Goal: Navigation & Orientation: Find specific page/section

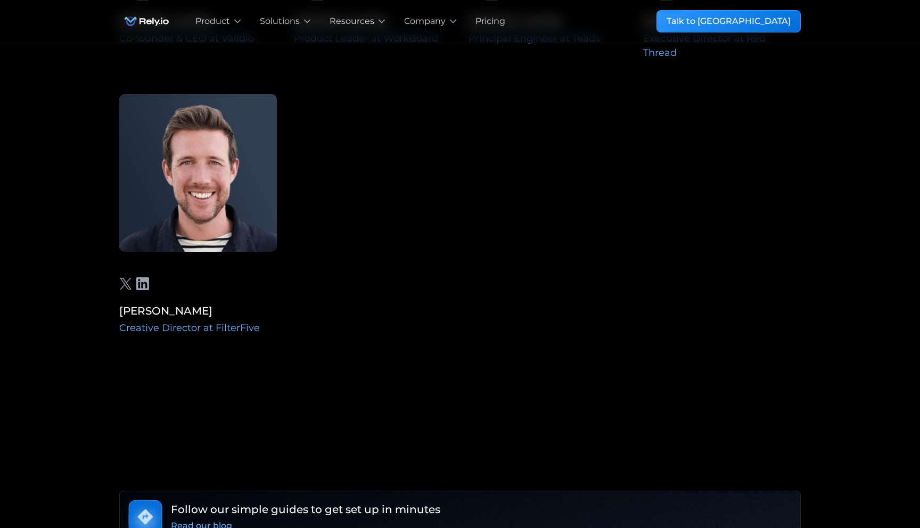
scroll to position [3603, 0]
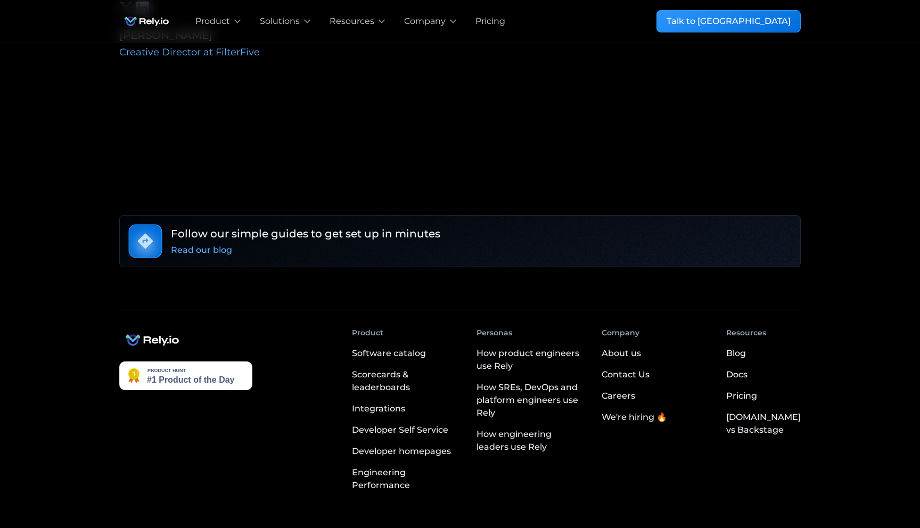
click at [194, 361] on img at bounding box center [185, 375] width 133 height 29
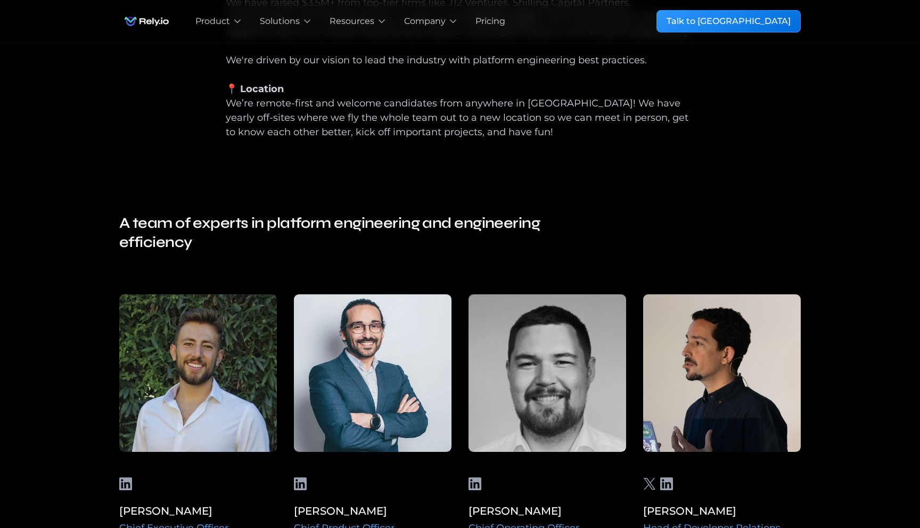
scroll to position [523, 0]
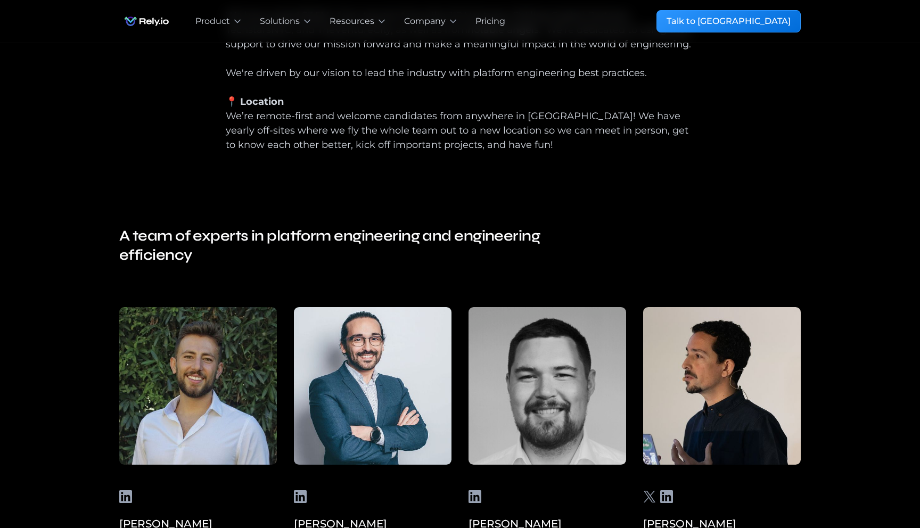
click at [461, 234] on h4 "A team of experts in platform engineering and engineering efficiency" at bounding box center [353, 245] width 468 height 38
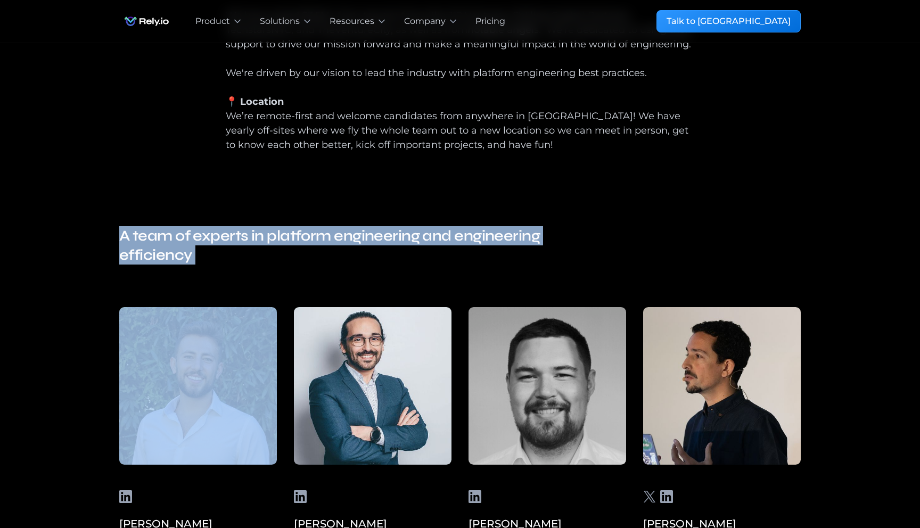
click at [461, 234] on h4 "A team of experts in platform engineering and engineering efficiency" at bounding box center [353, 245] width 468 height 38
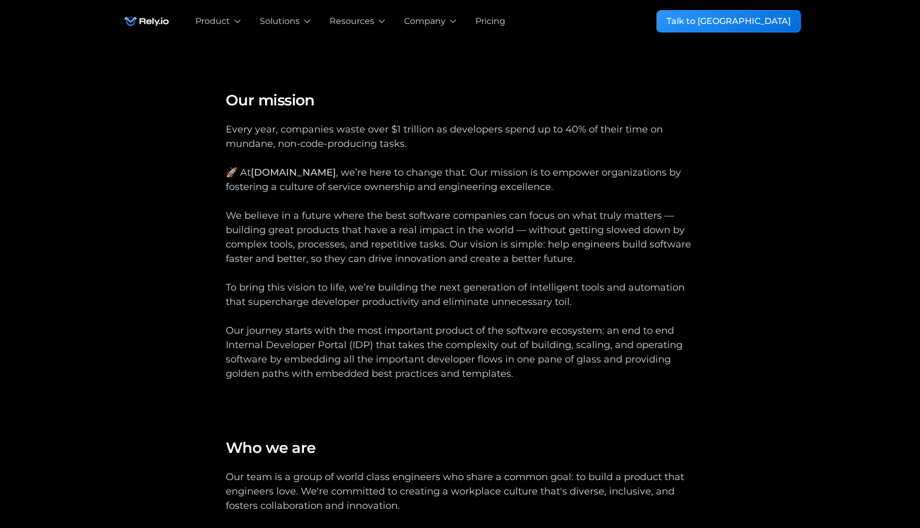
scroll to position [0, 0]
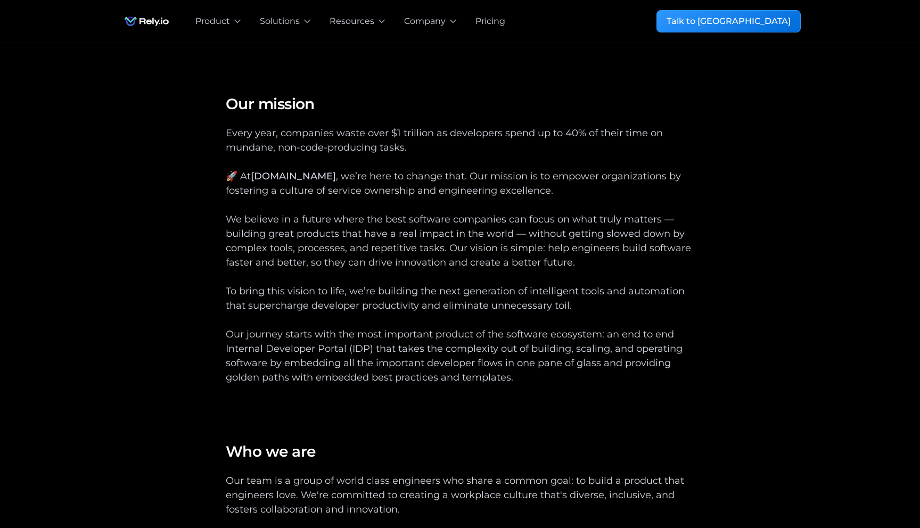
click at [461, 232] on div "Every year, companies waste over $1 trillion as developers spend up to 40% of t…" at bounding box center [460, 262] width 468 height 273
click at [461, 233] on div "Every year, companies waste over $1 trillion as developers spend up to 40% of t…" at bounding box center [460, 262] width 468 height 273
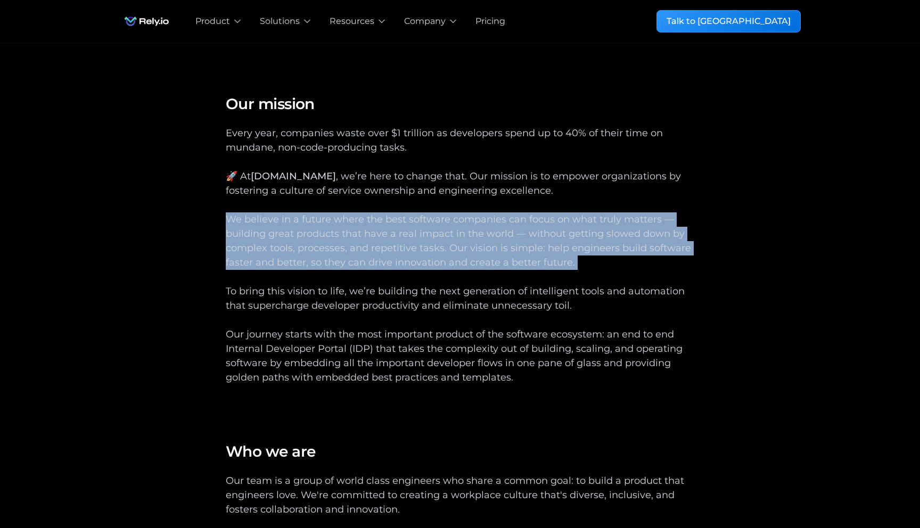
click at [461, 234] on div "Every year, companies waste over $1 trillion as developers spend up to 40% of t…" at bounding box center [460, 262] width 468 height 273
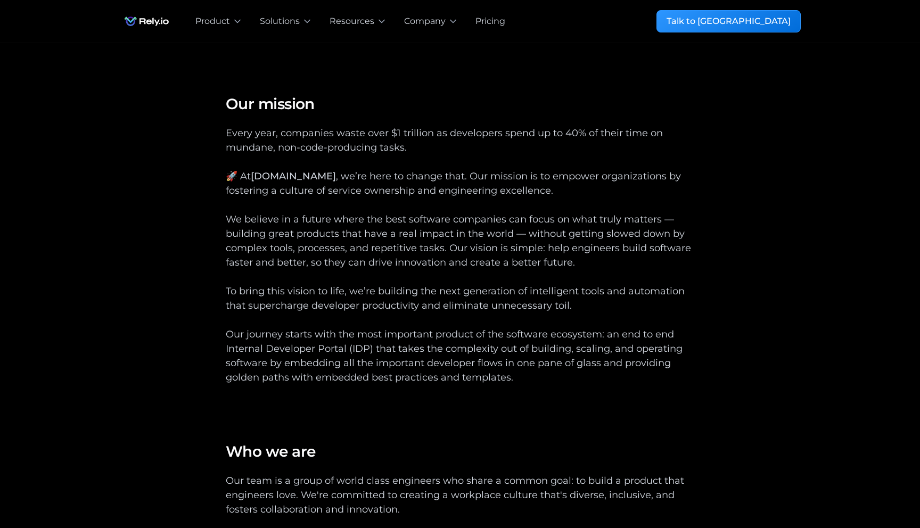
click at [461, 235] on div "Every year, companies waste over $1 trillion as developers spend up to 40% of t…" at bounding box center [460, 262] width 468 height 273
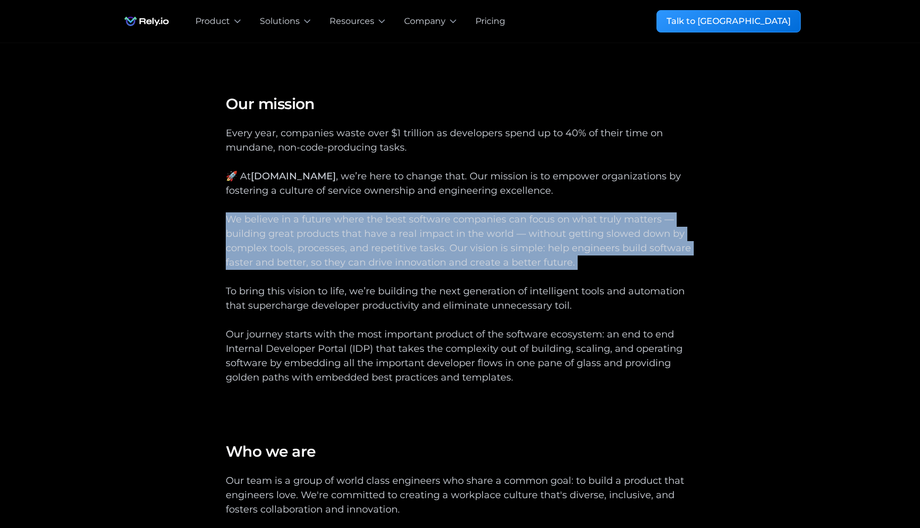
click at [461, 235] on div "Every year, companies waste over $1 trillion as developers spend up to 40% of t…" at bounding box center [460, 262] width 468 height 273
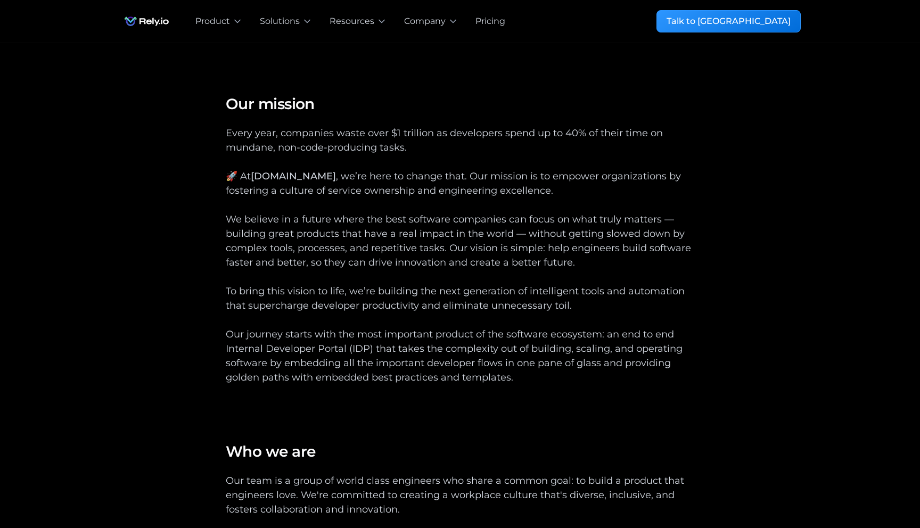
click at [476, 184] on div "Every year, companies waste over $1 trillion as developers spend up to 40% of t…" at bounding box center [460, 262] width 468 height 273
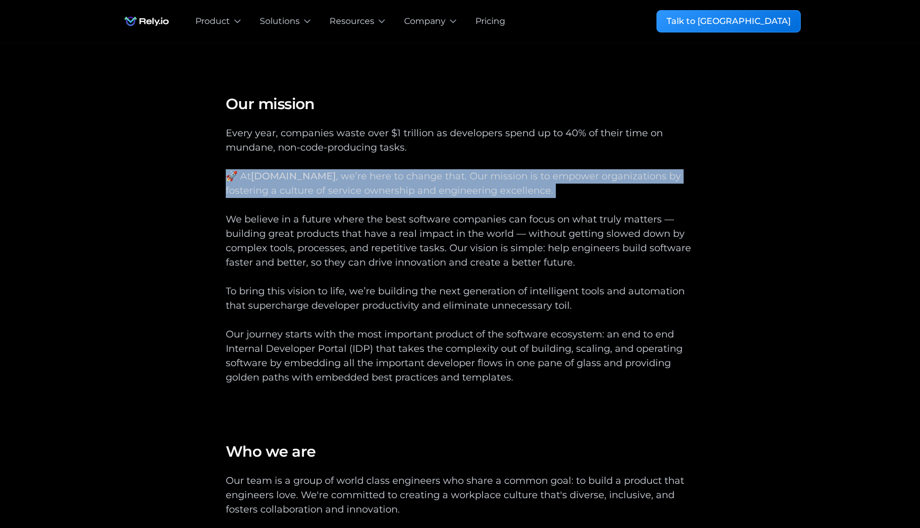
click at [476, 184] on div "Every year, companies waste over $1 trillion as developers spend up to 40% of t…" at bounding box center [460, 262] width 468 height 273
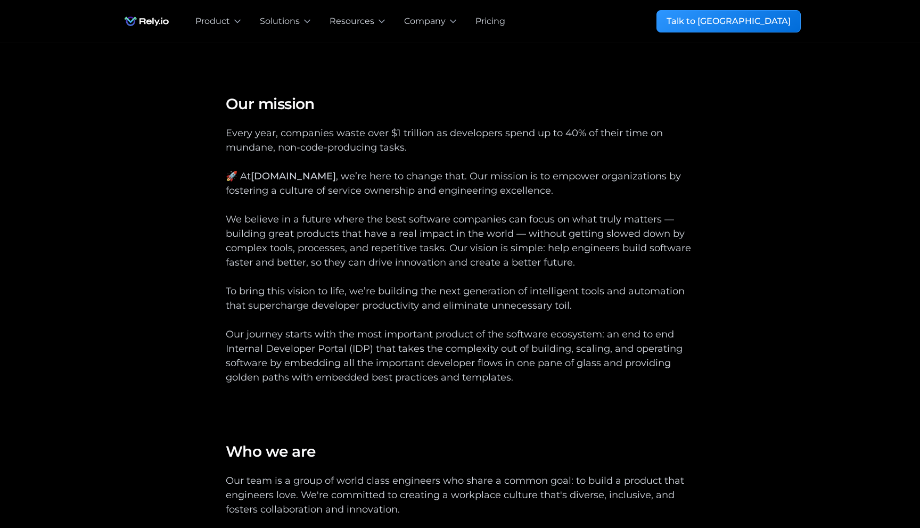
click at [475, 134] on div "Every year, companies waste over $1 trillion as developers spend up to 40% of t…" at bounding box center [460, 262] width 468 height 273
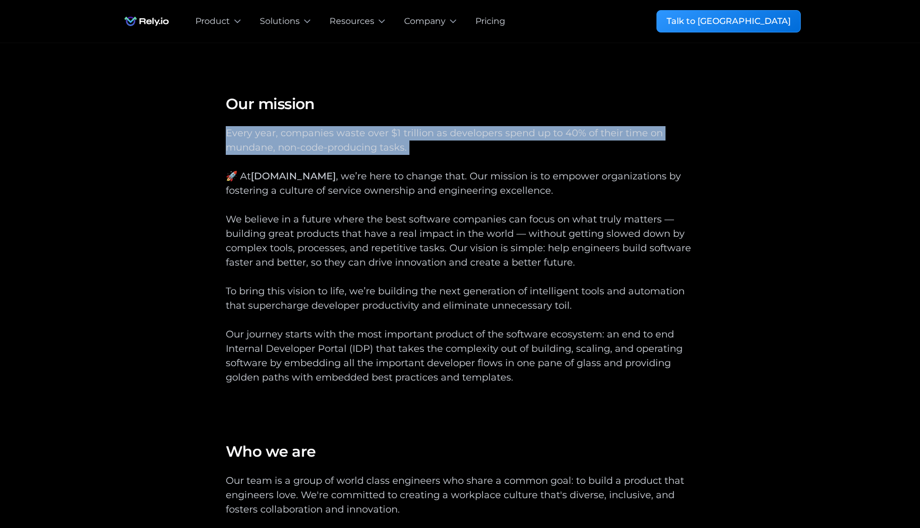
click at [475, 134] on div "Every year, companies waste over $1 trillion as developers spend up to 40% of t…" at bounding box center [460, 262] width 468 height 273
